Goal: Information Seeking & Learning: Find specific fact

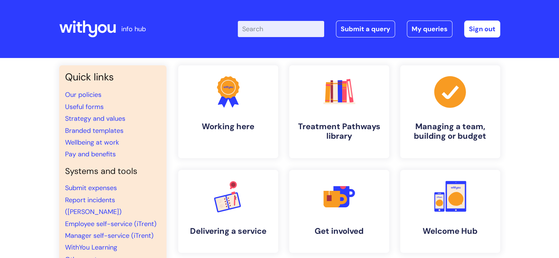
click at [262, 31] on input "Enter your search term here..." at bounding box center [281, 29] width 86 height 16
type input "raf]"
click button "Search" at bounding box center [0, 0] width 0 height 0
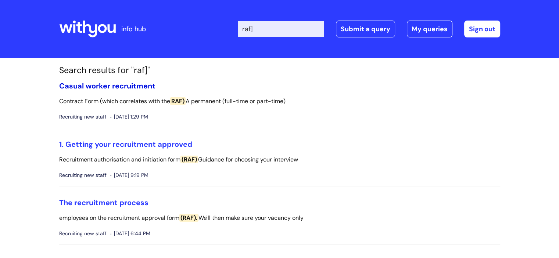
click at [144, 84] on link "Casual worker recruitment" at bounding box center [107, 86] width 96 height 10
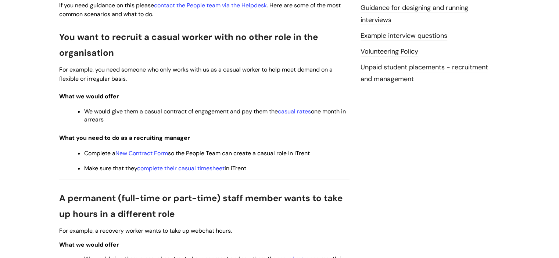
scroll to position [256, 0]
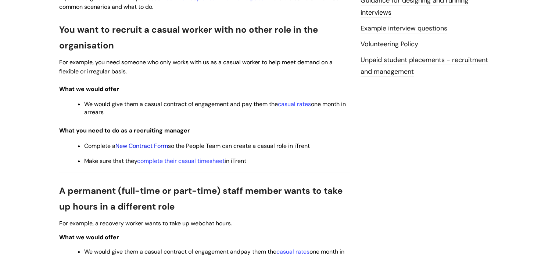
click at [149, 146] on link "New Contract Form" at bounding box center [141, 146] width 53 height 8
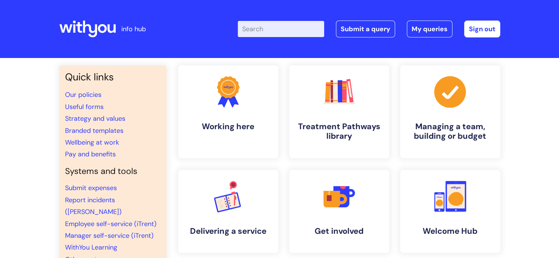
click at [267, 32] on input "Enter your search term here..." at bounding box center [281, 29] width 86 height 16
type input "raf"
click button "Search" at bounding box center [0, 0] width 0 height 0
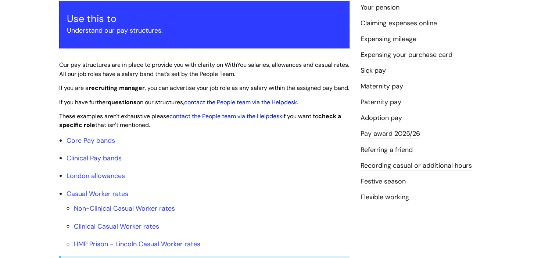
scroll to position [142, 0]
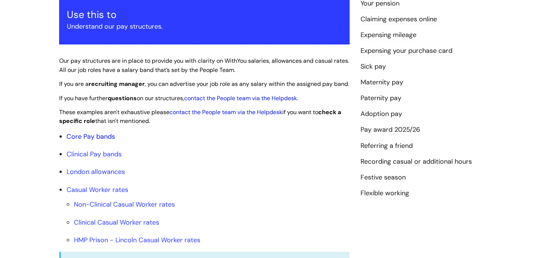
click at [104, 141] on link "Core Pay bands" at bounding box center [91, 136] width 49 height 9
click at [97, 141] on link "Core Pay bands" at bounding box center [91, 136] width 49 height 9
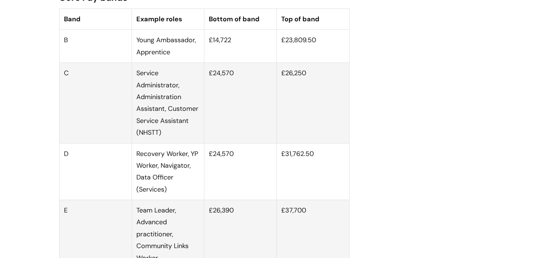
scroll to position [471, 0]
